Goal: Task Accomplishment & Management: Manage account settings

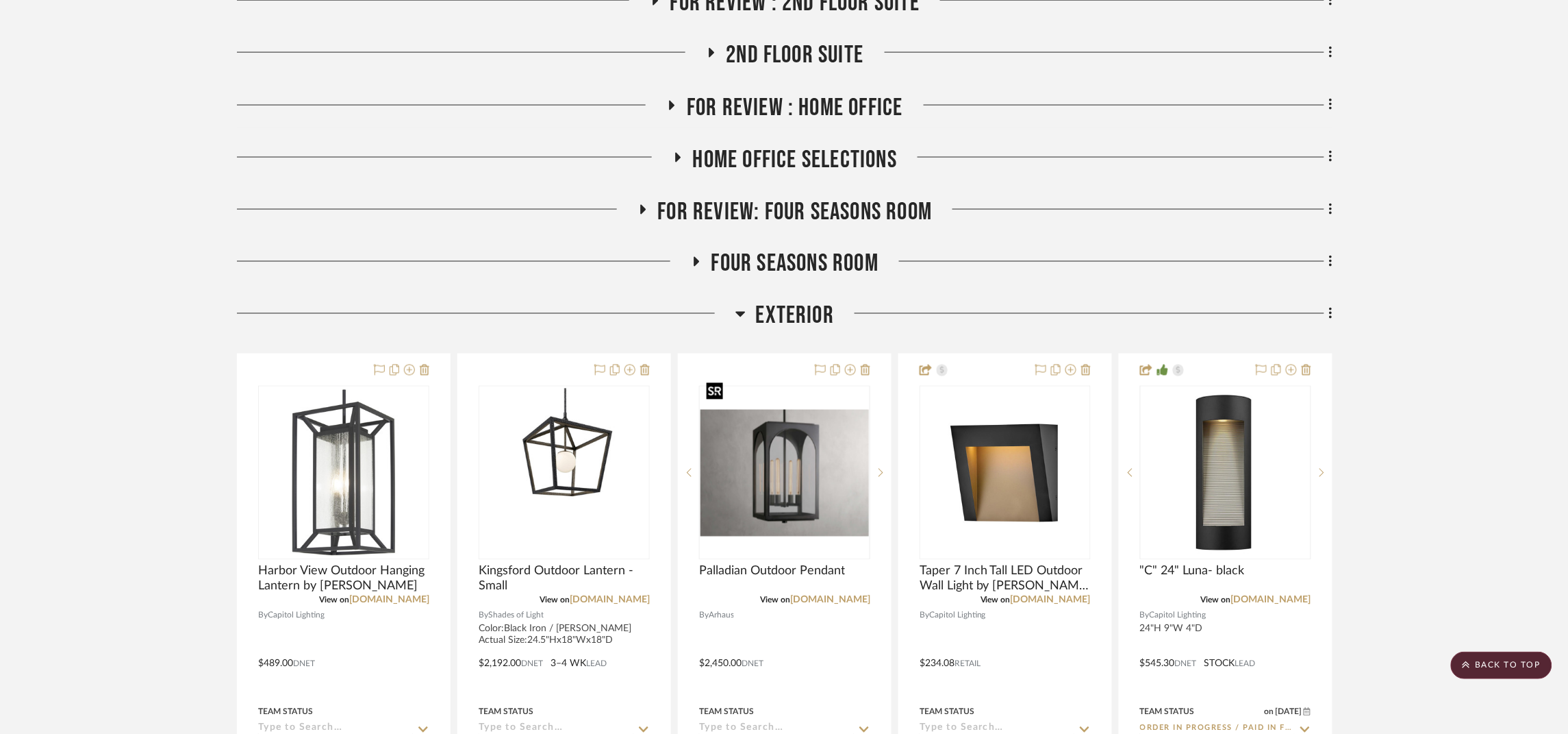
scroll to position [720, 0]
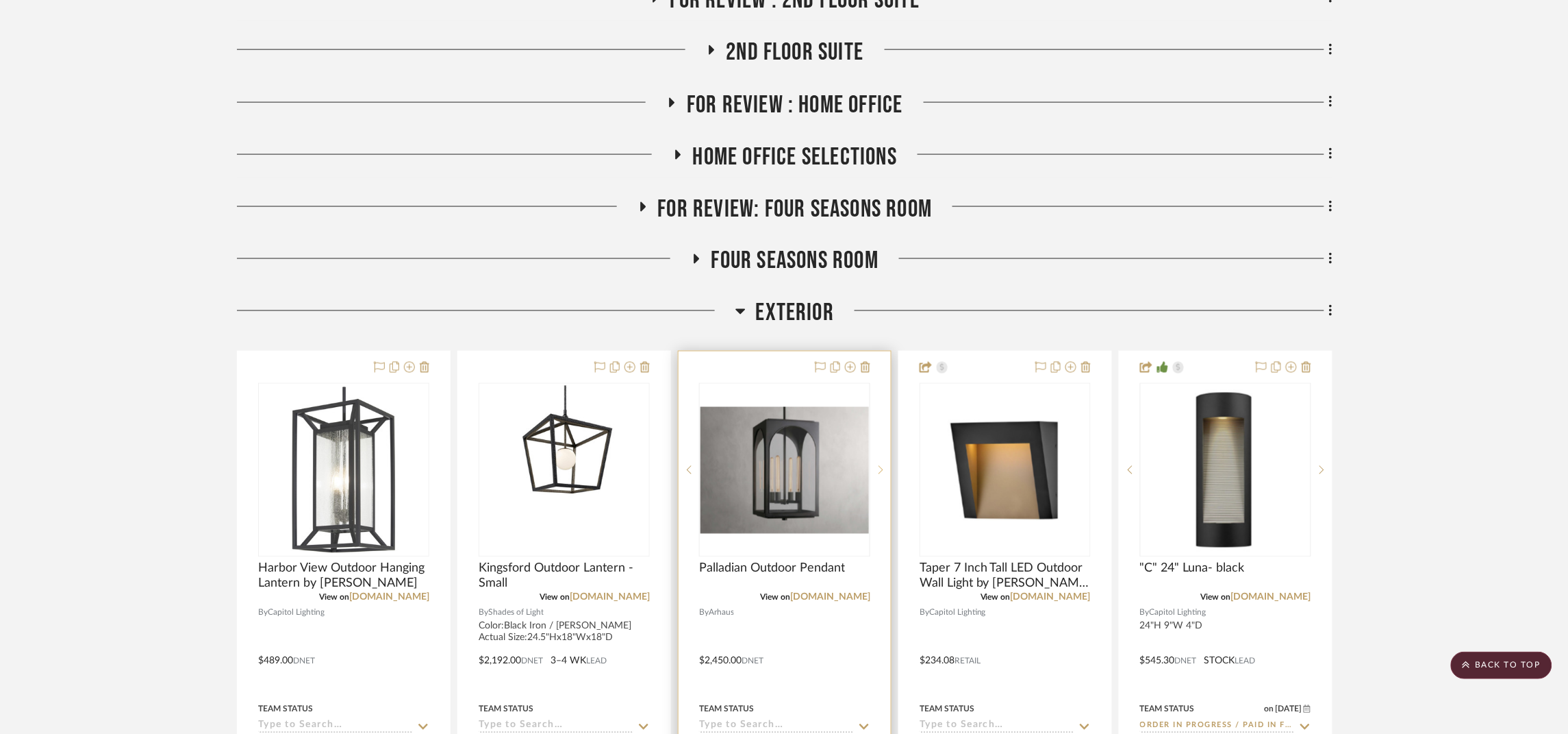
click at [877, 465] on sr-next-btn at bounding box center [881, 469] width 21 height 9
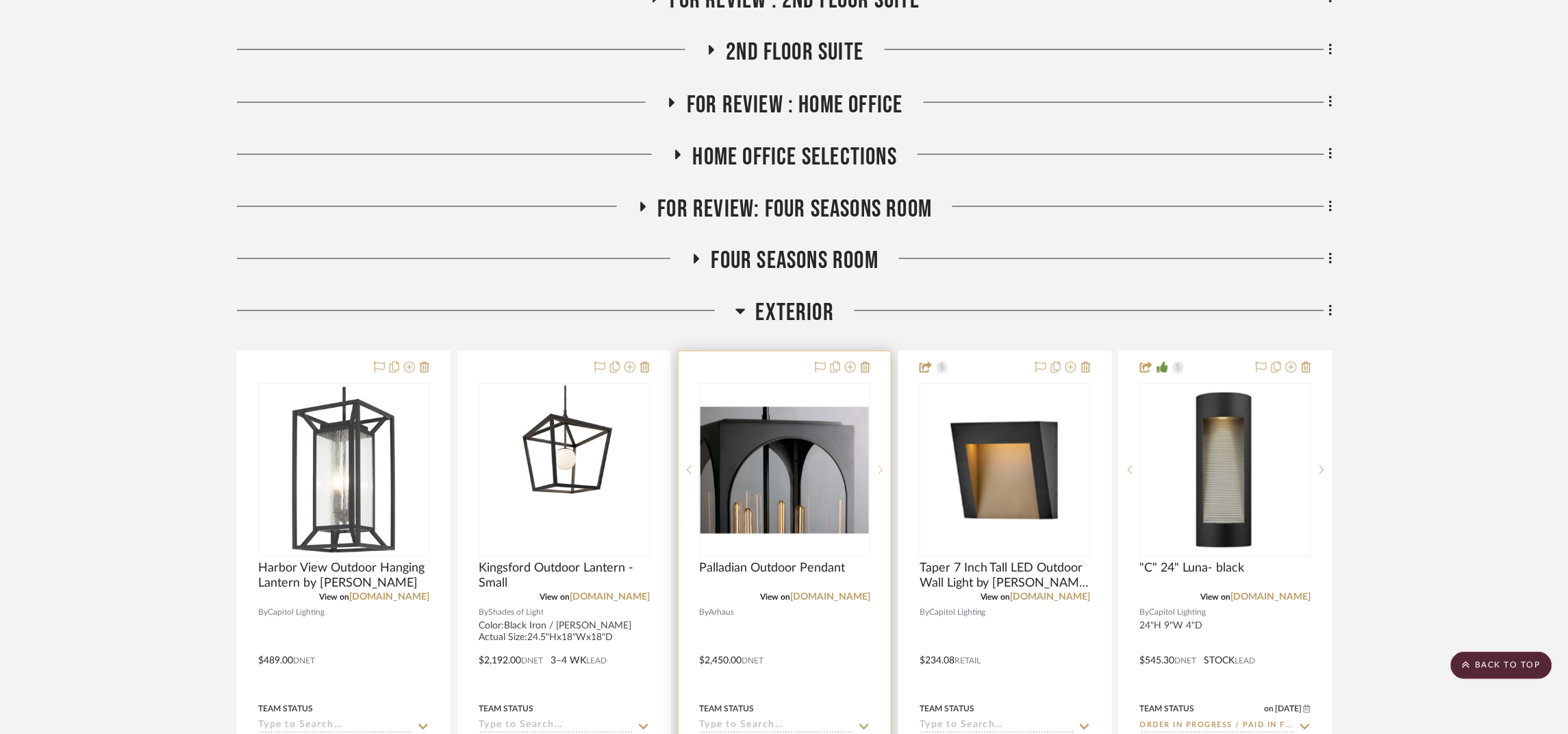
click at [883, 465] on icon at bounding box center [881, 469] width 5 height 9
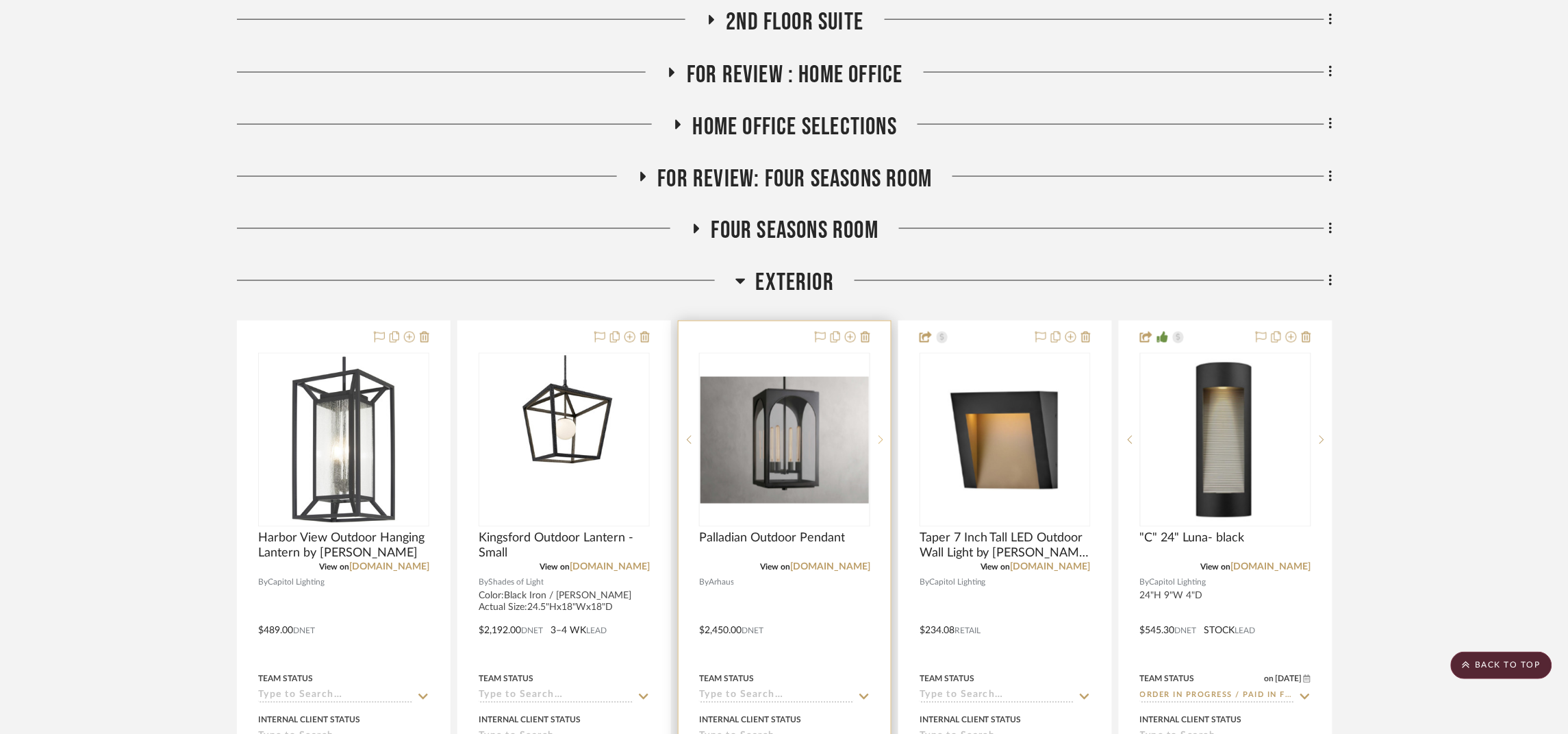
scroll to position [822, 0]
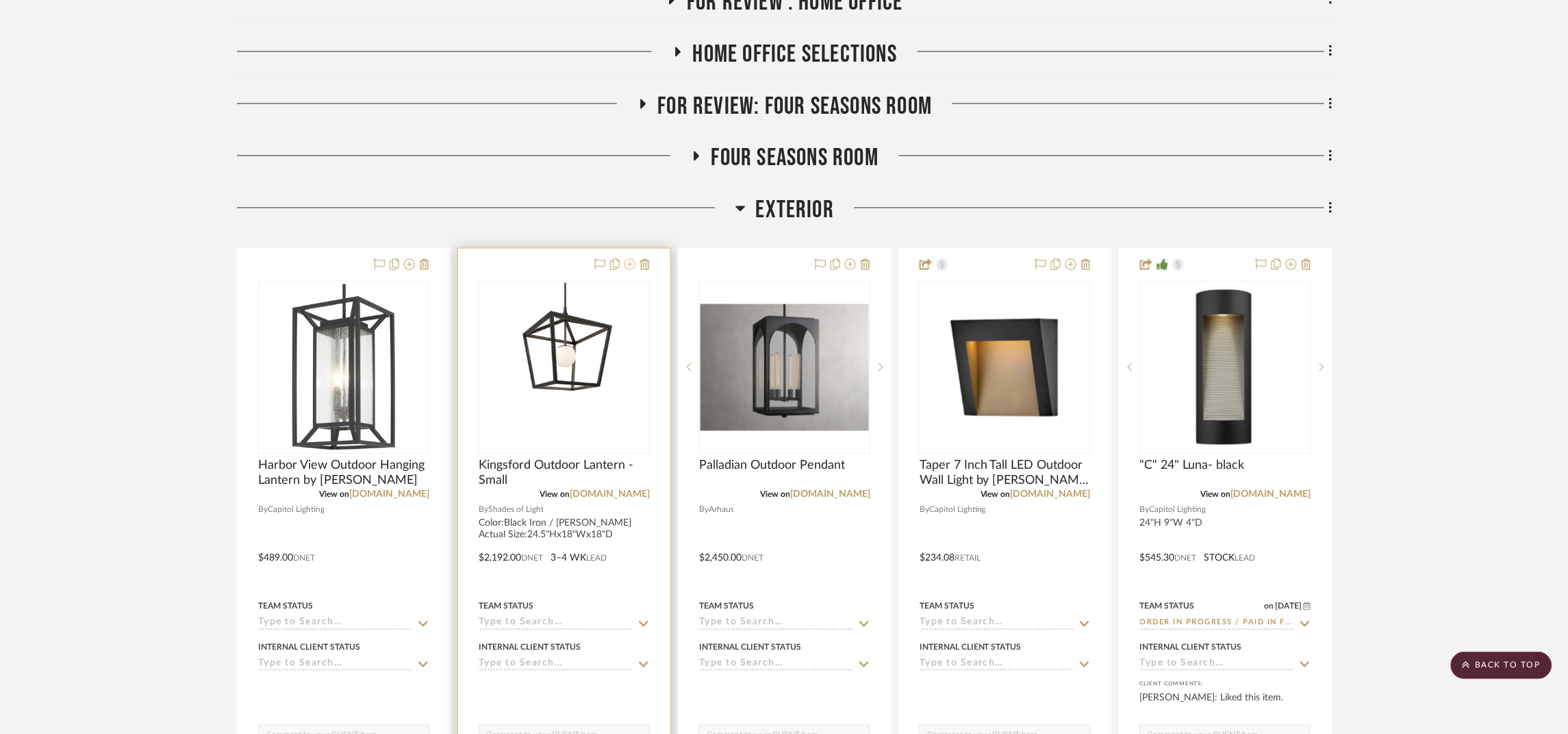
click at [629, 259] on icon at bounding box center [630, 264] width 11 height 11
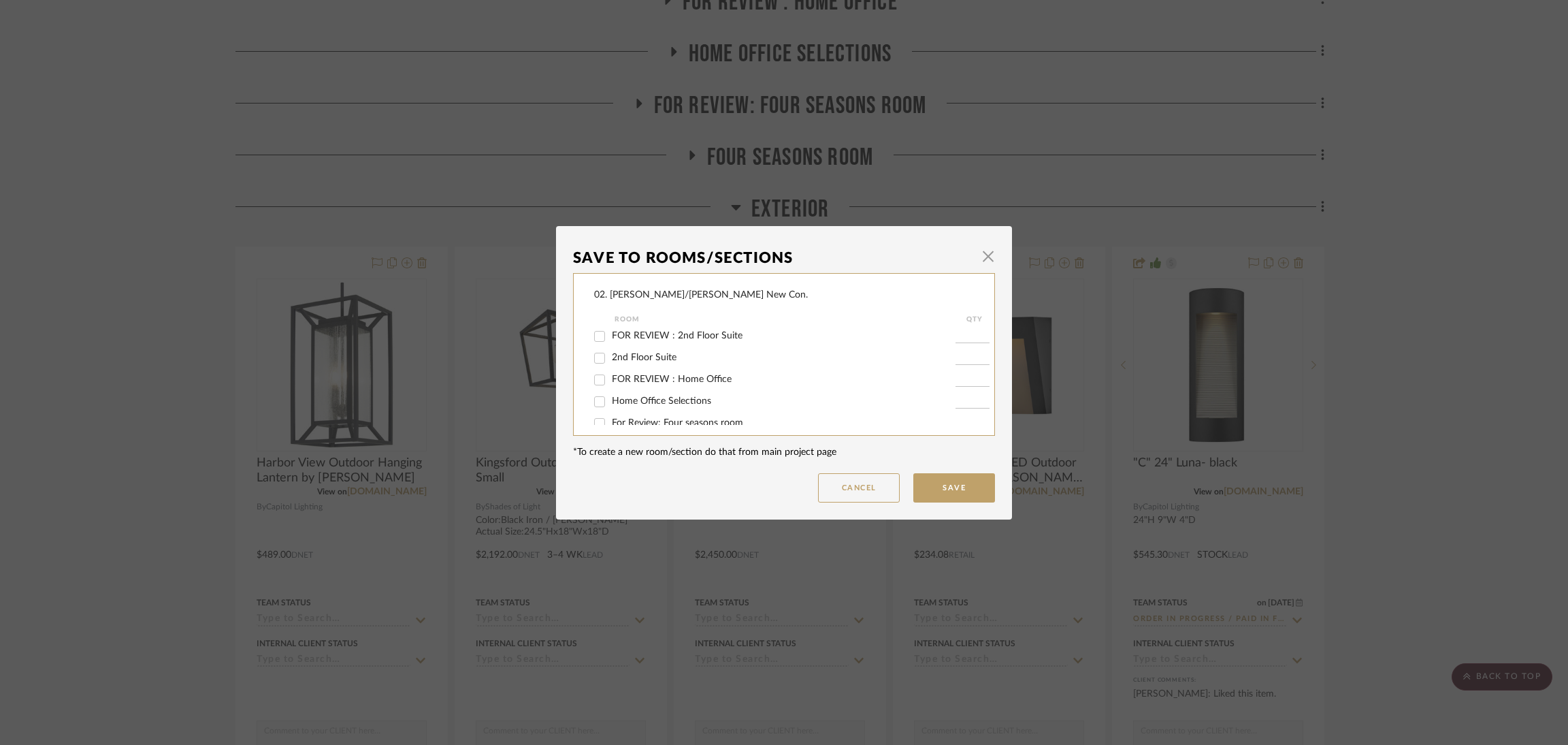
scroll to position [204, 0]
click at [627, 391] on span "Exterior" at bounding box center [628, 394] width 33 height 9
click at [610, 391] on input "Exterior" at bounding box center [600, 395] width 21 height 21
checkbox input "false"
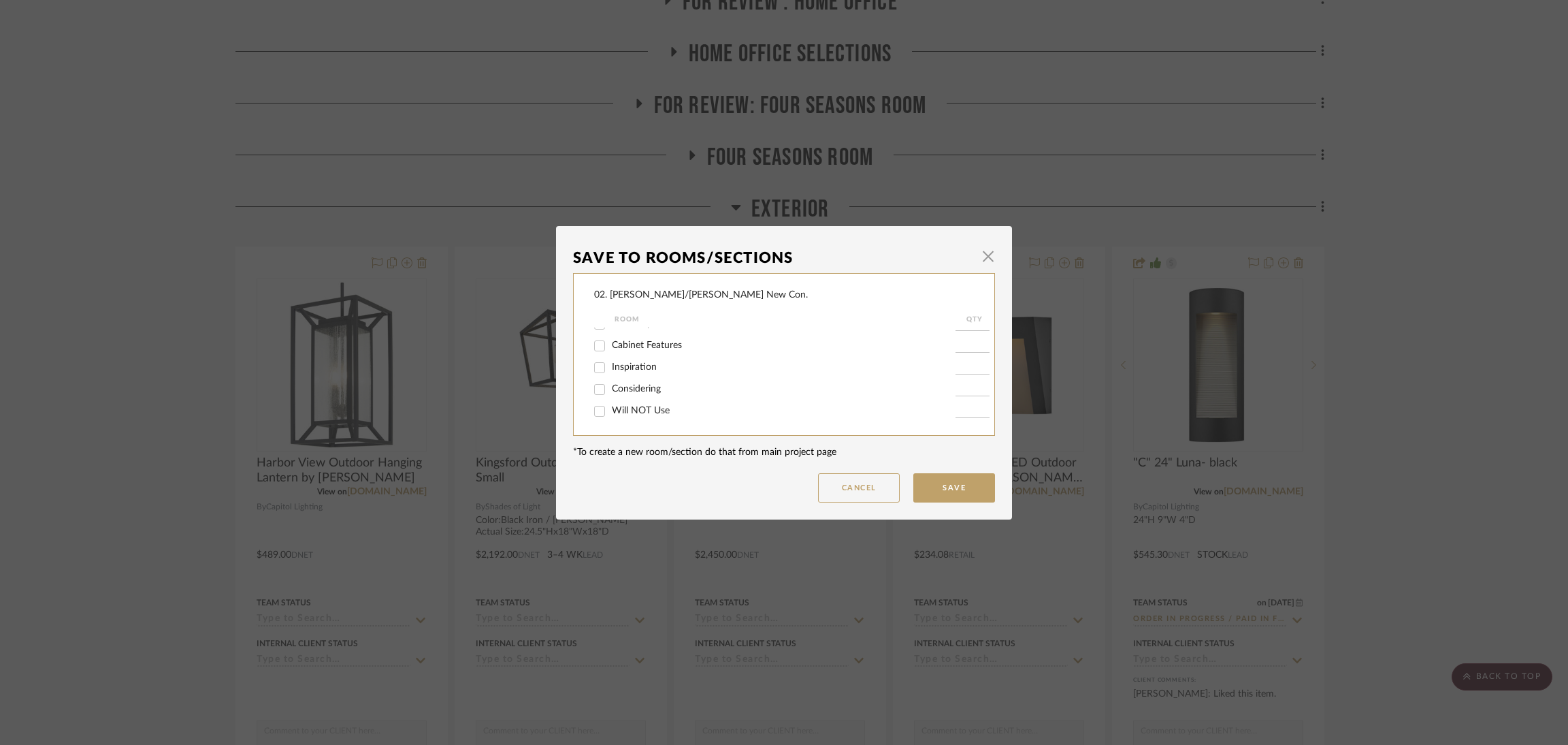
click at [654, 385] on span "Considering" at bounding box center [636, 388] width 49 height 9
click at [610, 385] on input "Considering" at bounding box center [600, 389] width 21 height 21
checkbox input "true"
type input "1"
click at [977, 489] on button "Save" at bounding box center [954, 487] width 82 height 29
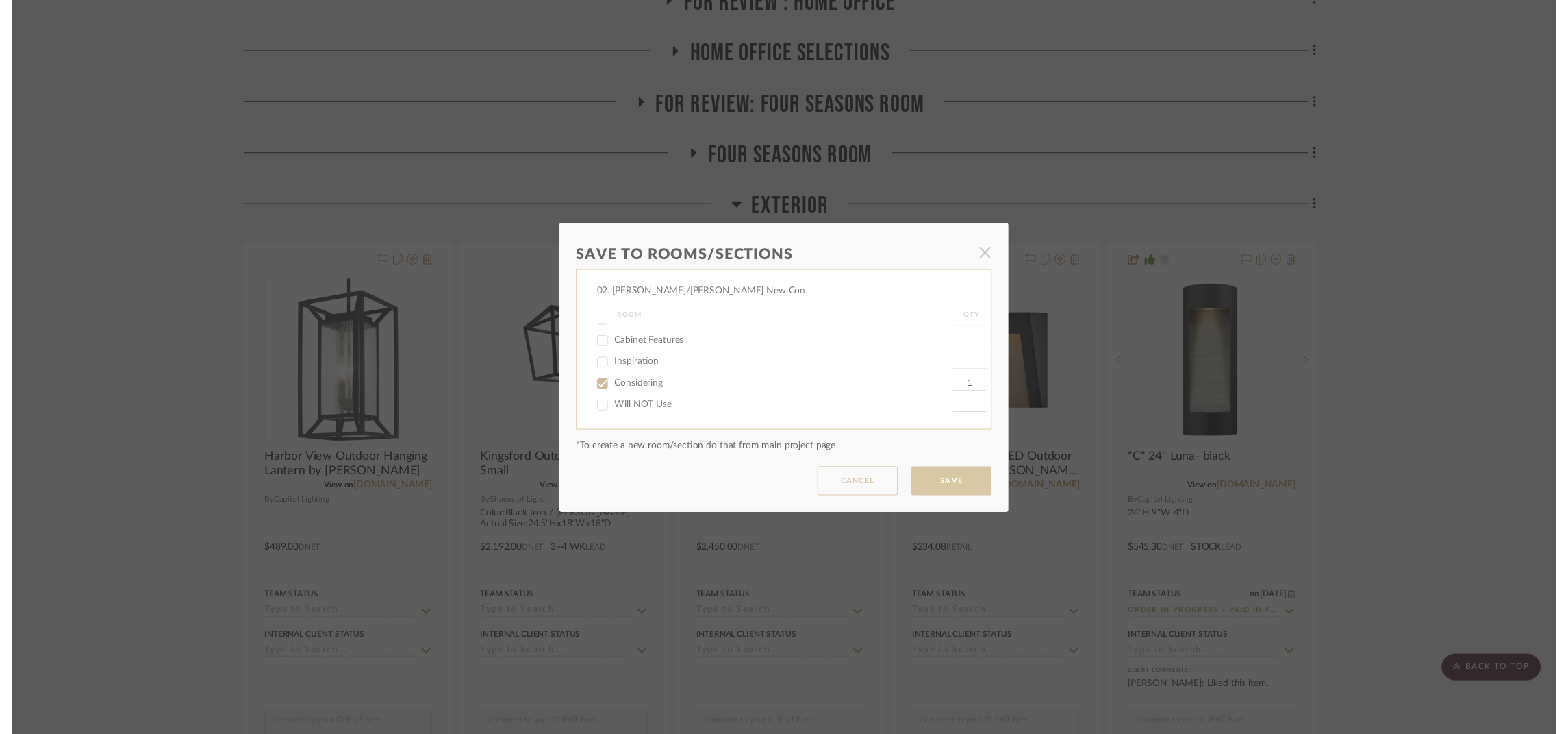
scroll to position [821, 0]
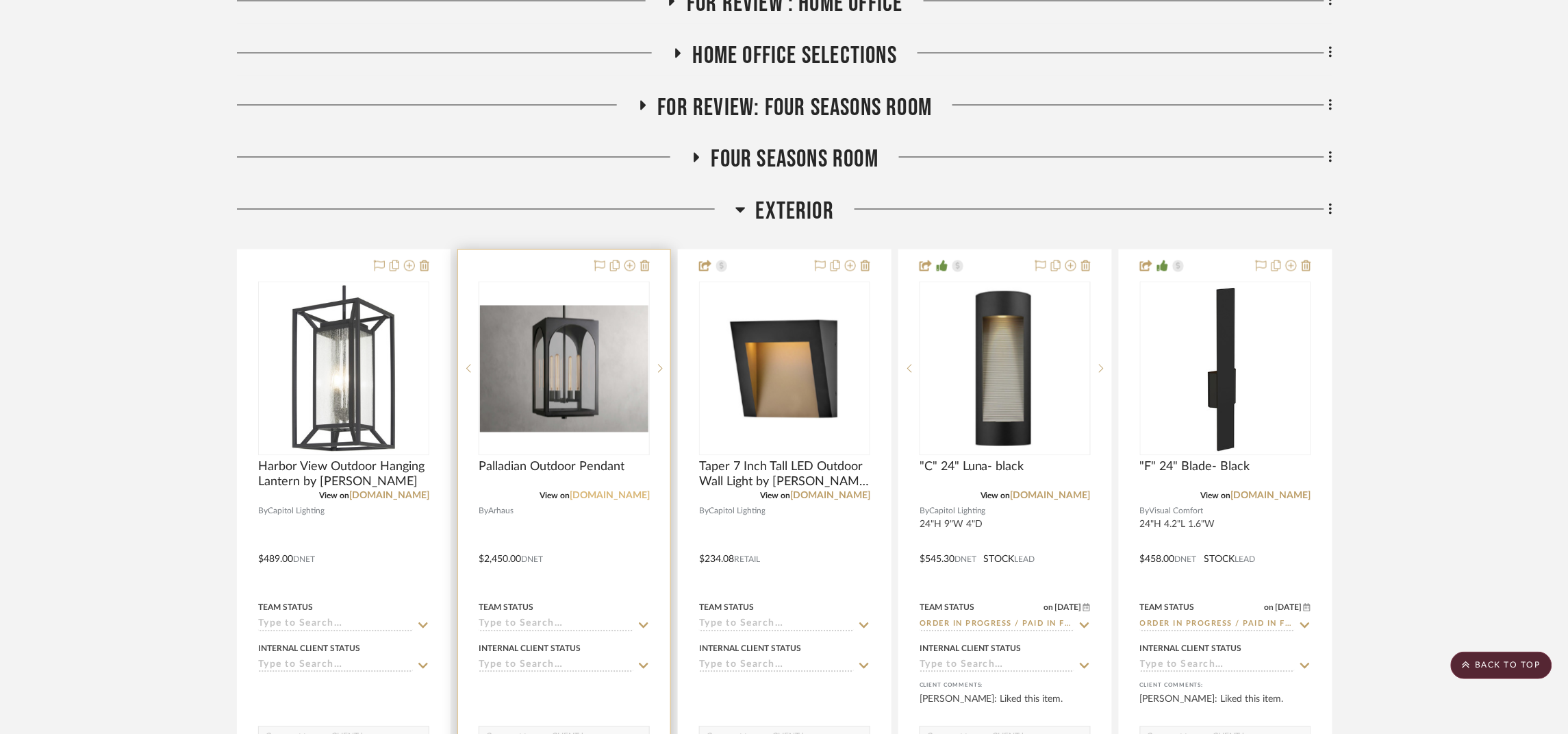
click at [629, 491] on link "arhaus.com" at bounding box center [610, 495] width 80 height 9
